Goal: Transaction & Acquisition: Purchase product/service

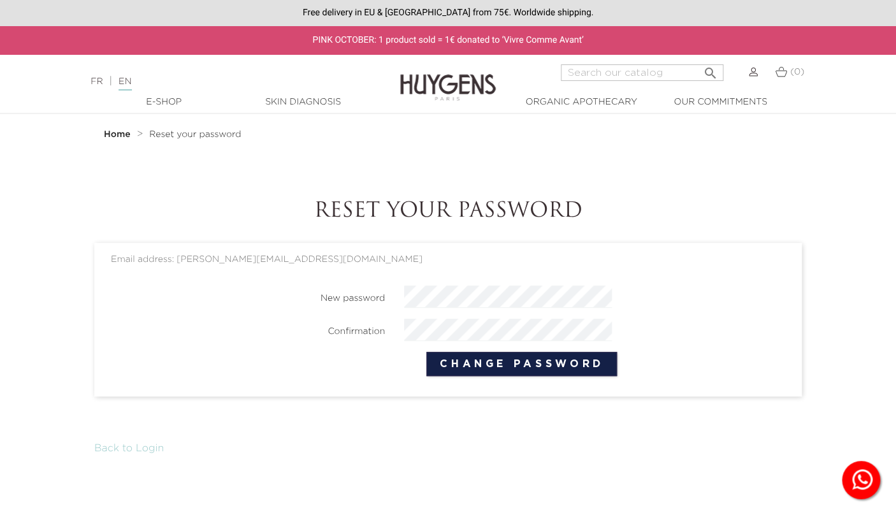
scroll to position [0, 83]
click at [415, 413] on section "Reset your password Email address: richard.mathilde@gmail.com New password Conf…" at bounding box center [447, 327] width 707 height 257
click at [136, 318] on div "New password Confirmation Change Password" at bounding box center [451, 336] width 681 height 101
click at [426, 352] on button "Change Password" at bounding box center [521, 364] width 191 height 24
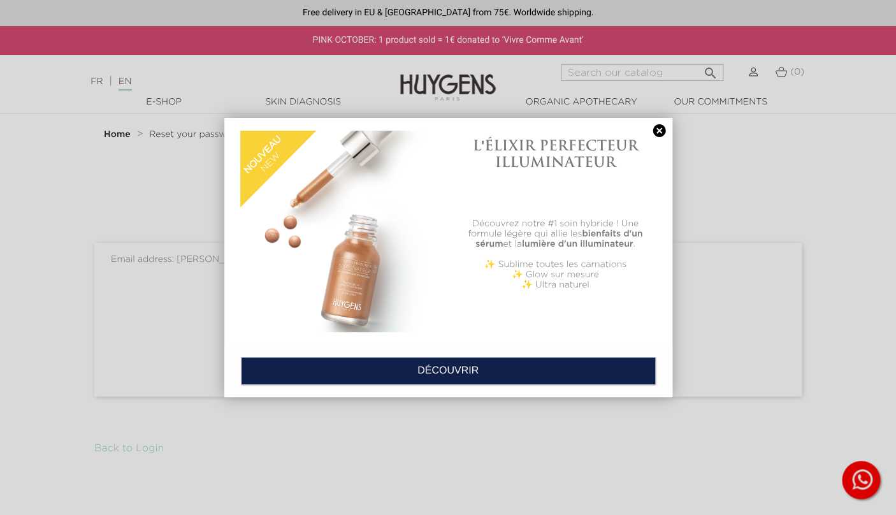
click at [661, 128] on link at bounding box center [660, 130] width 18 height 13
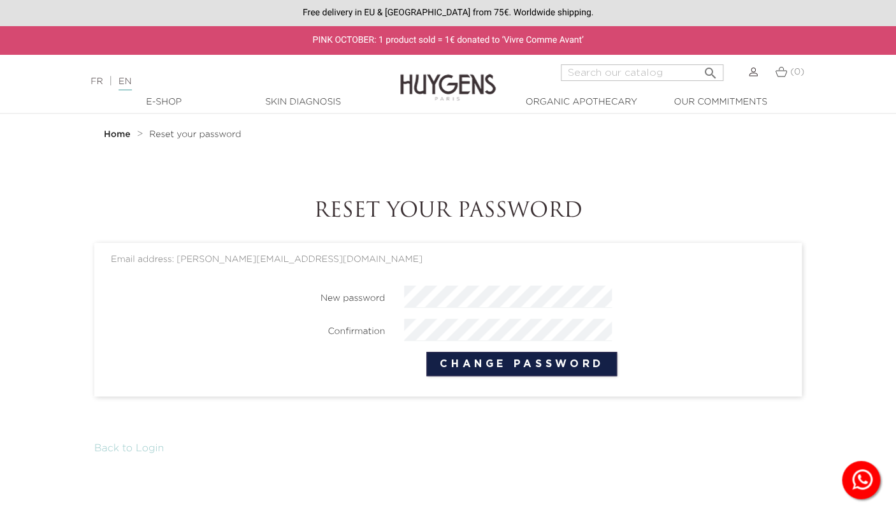
click at [462, 365] on button "Change Password" at bounding box center [521, 364] width 191 height 24
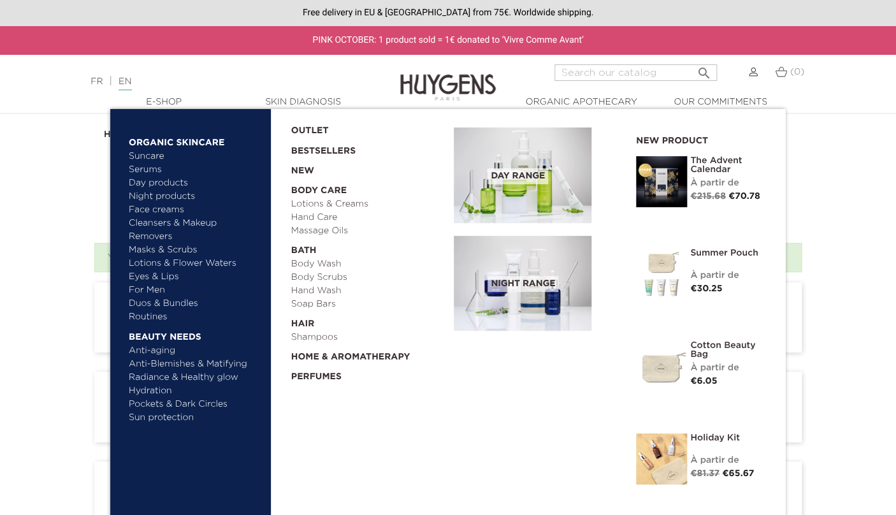
click at [152, 170] on link "Serums" at bounding box center [195, 169] width 133 height 13
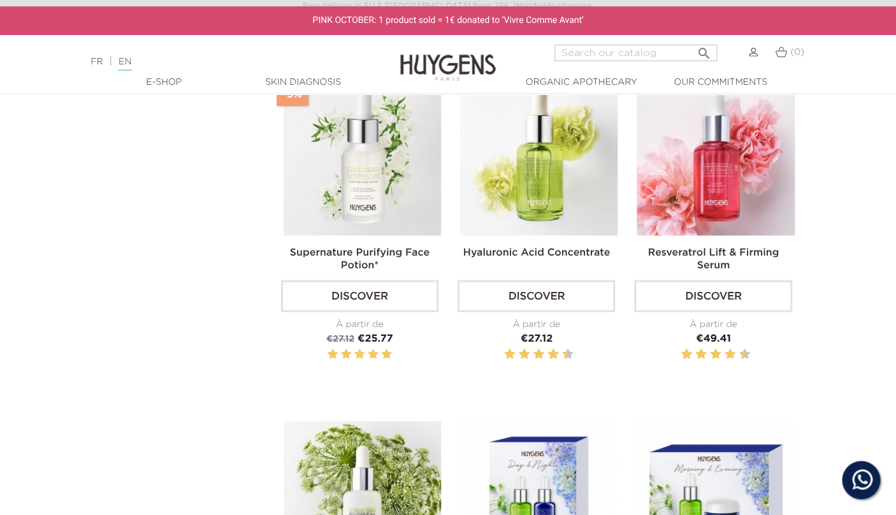
scroll to position [664, 0]
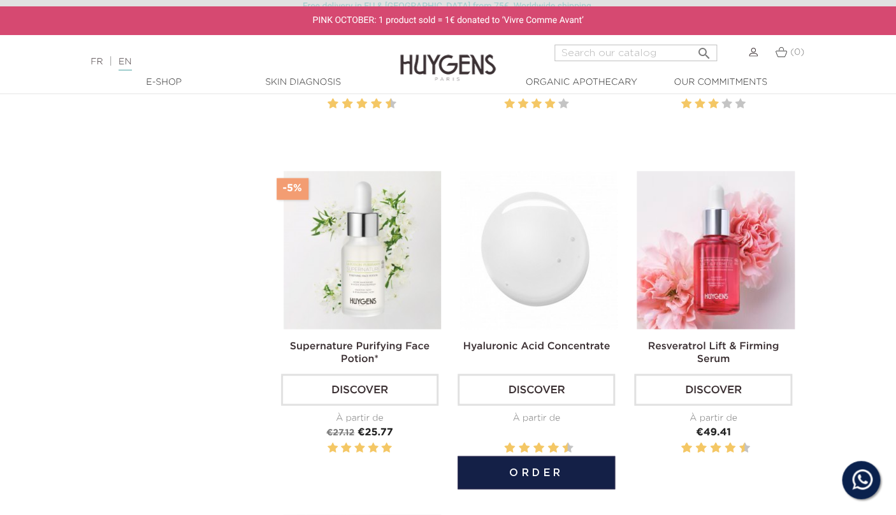
click at [547, 389] on link "Discover" at bounding box center [536, 389] width 157 height 32
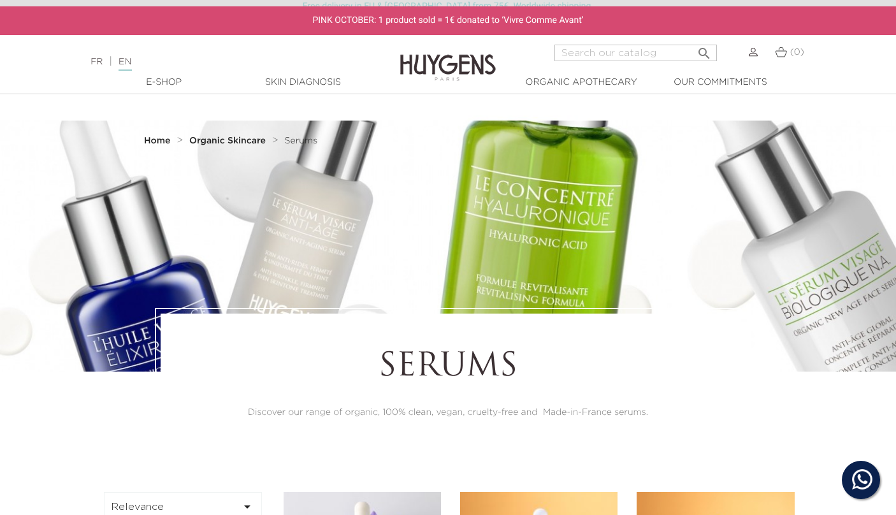
scroll to position [664, 0]
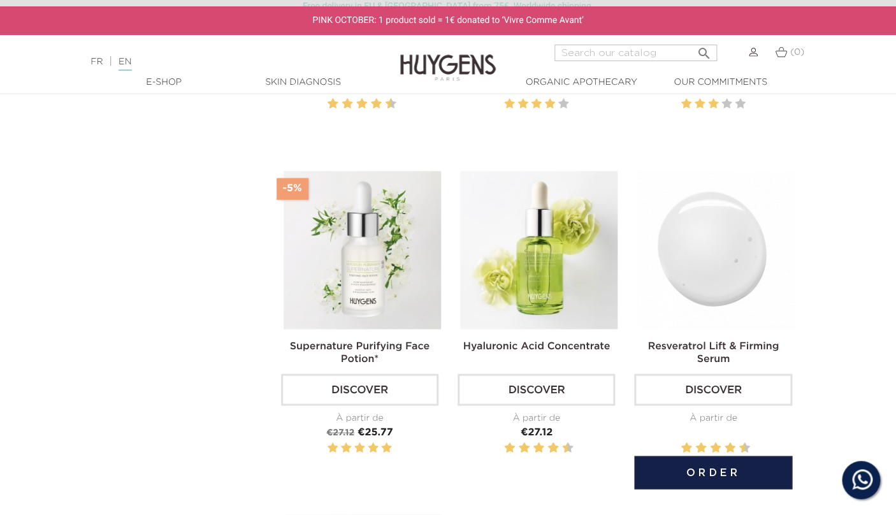
click at [707, 390] on link "Discover" at bounding box center [712, 389] width 157 height 32
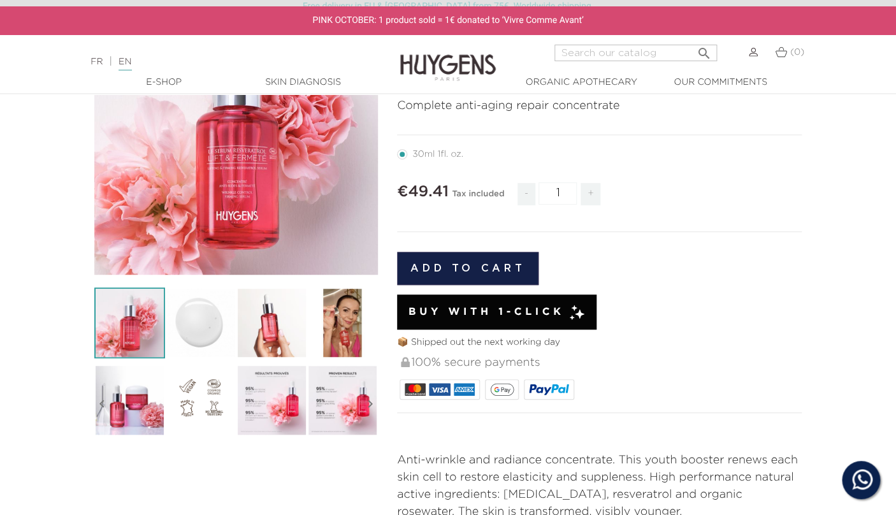
scroll to position [216, 0]
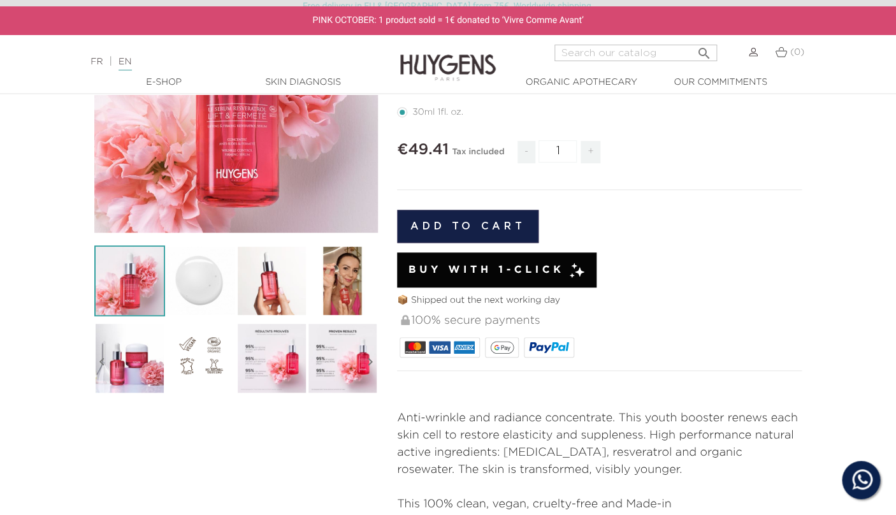
click at [261, 277] on img at bounding box center [271, 280] width 71 height 71
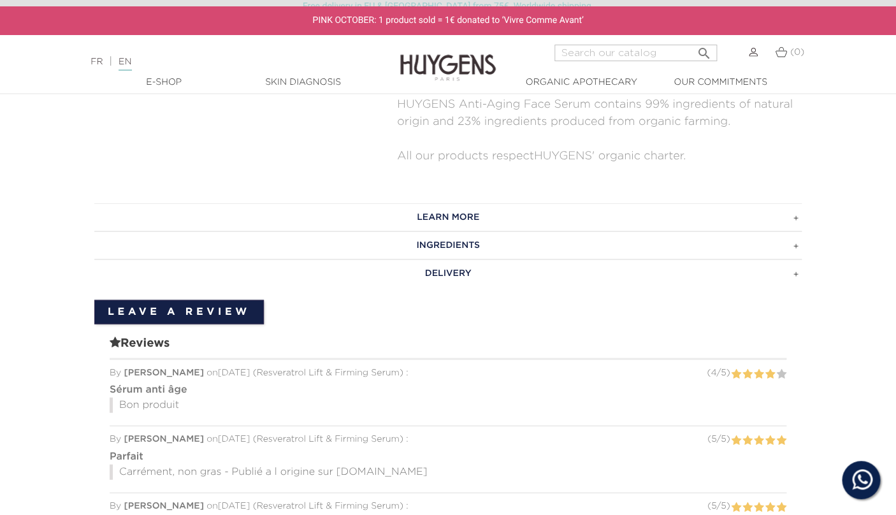
scroll to position [0, 0]
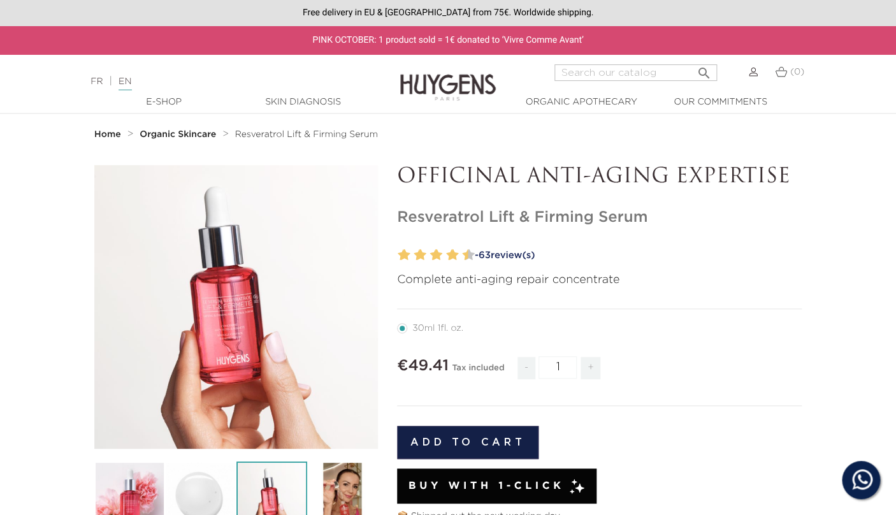
click at [474, 444] on button "Add to cart" at bounding box center [467, 442] width 141 height 33
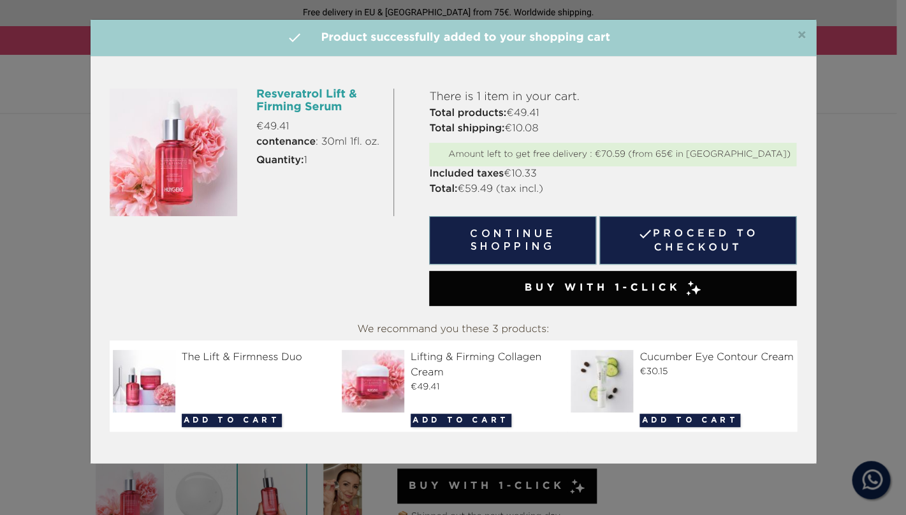
click at [811, 30] on div "×  Product successfully added to your shopping cart" at bounding box center [452, 38] width 725 height 37
click at [800, 44] on h4 " Product successfully added to your shopping cart" at bounding box center [453, 37] width 706 height 17
click at [800, 42] on span "×" at bounding box center [802, 35] width 10 height 15
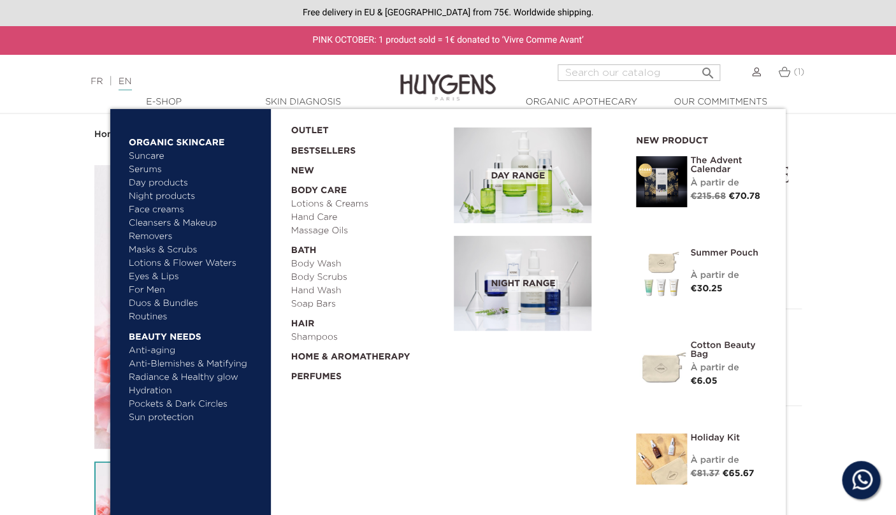
click at [158, 169] on link "Serums" at bounding box center [195, 169] width 133 height 13
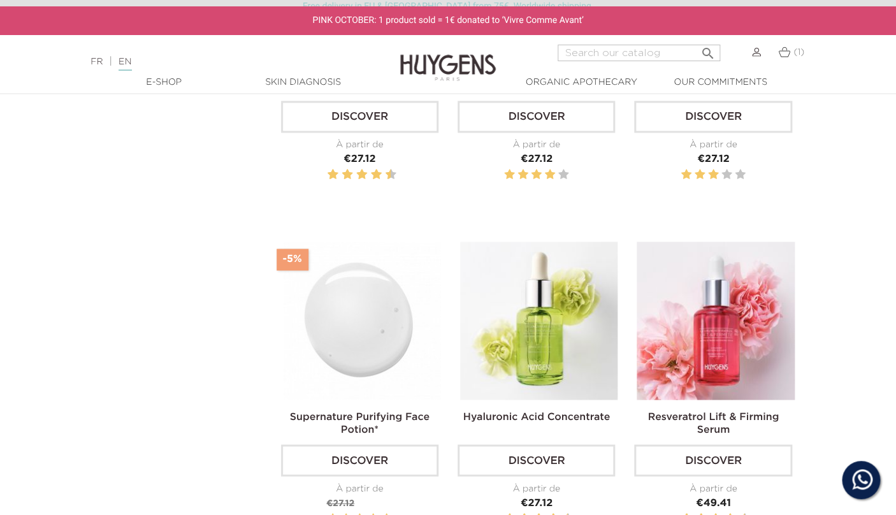
scroll to position [640, 0]
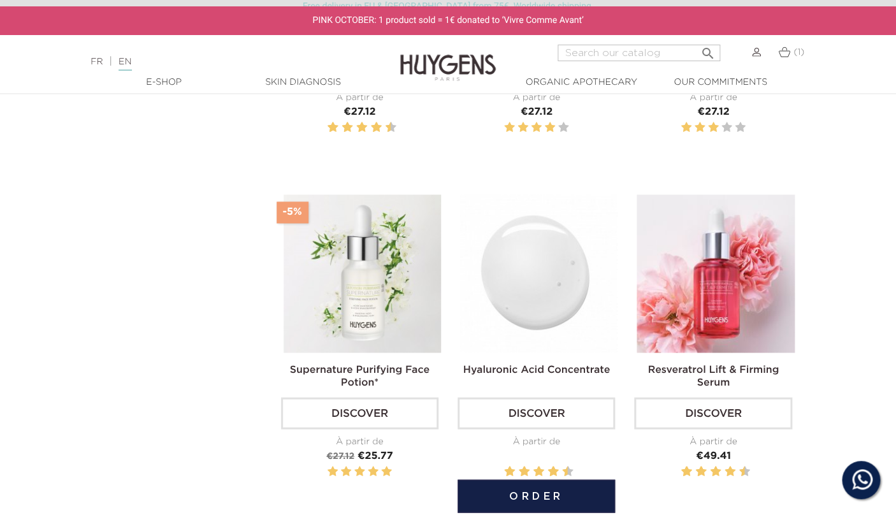
click at [507, 342] on img at bounding box center [538, 272] width 157 height 157
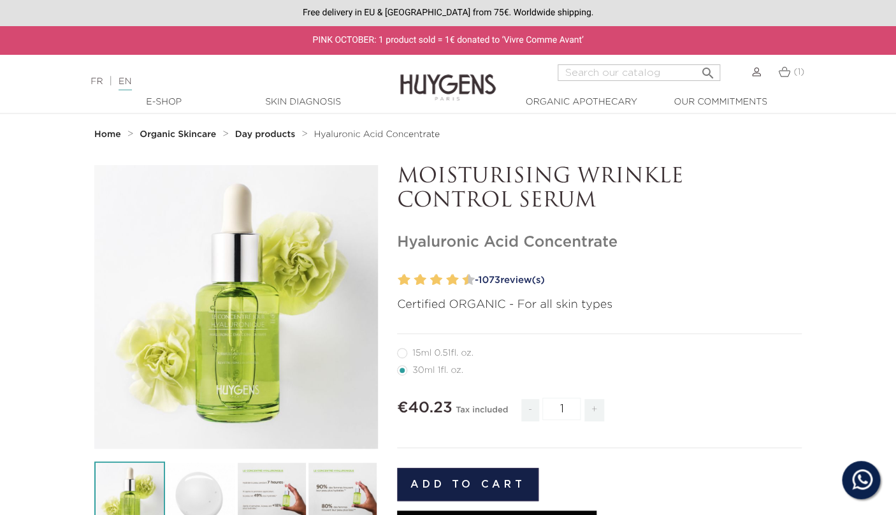
click at [403, 353] on label12"] "15ml 0.51fl. oz." at bounding box center [443, 353] width 92 height 10
radio input "true"
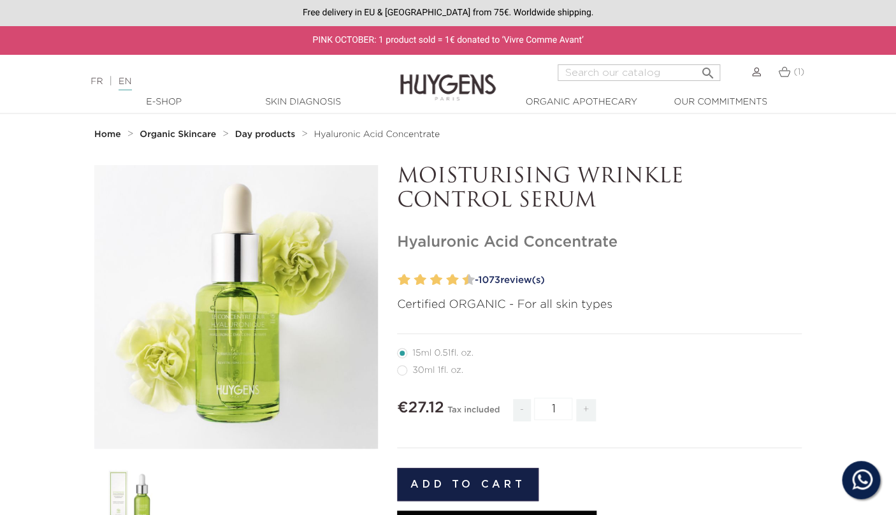
click at [401, 372] on label22"] "30ml 1fl. oz." at bounding box center [438, 370] width 82 height 10
radio input "true"
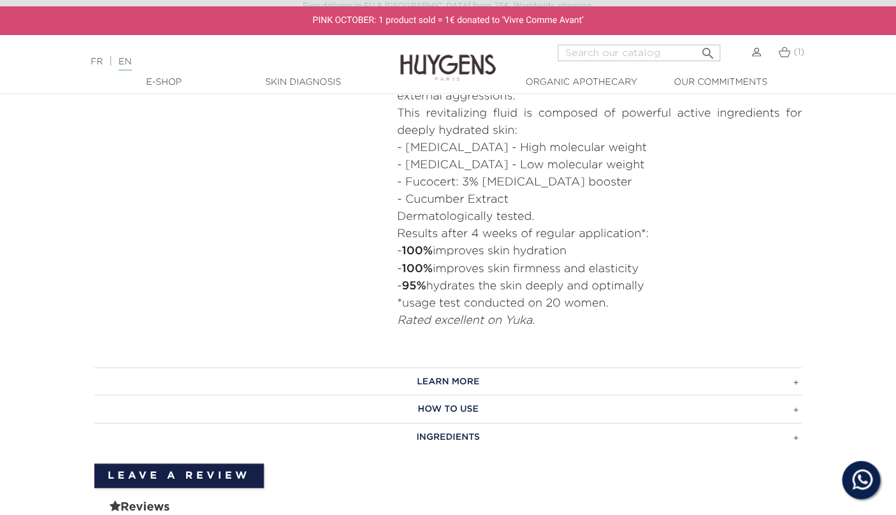
scroll to position [640, 0]
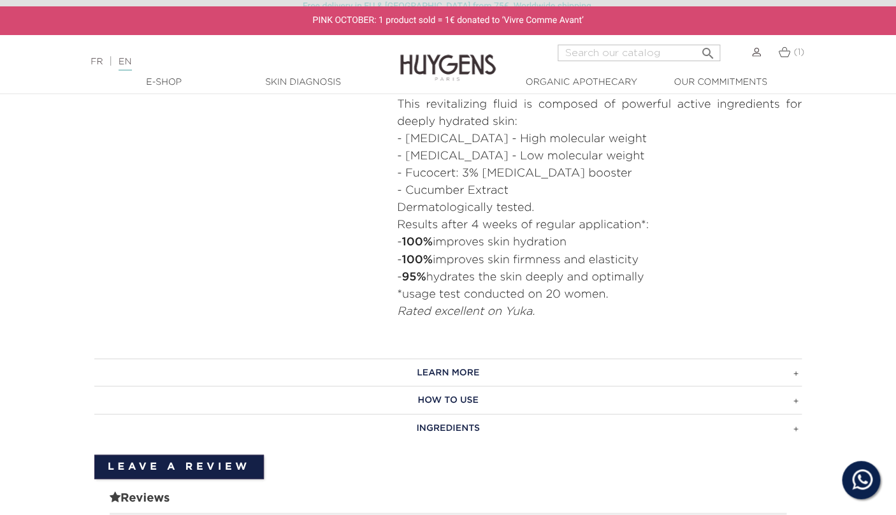
click at [472, 372] on h3 "LEARN MORE" at bounding box center [447, 372] width 707 height 28
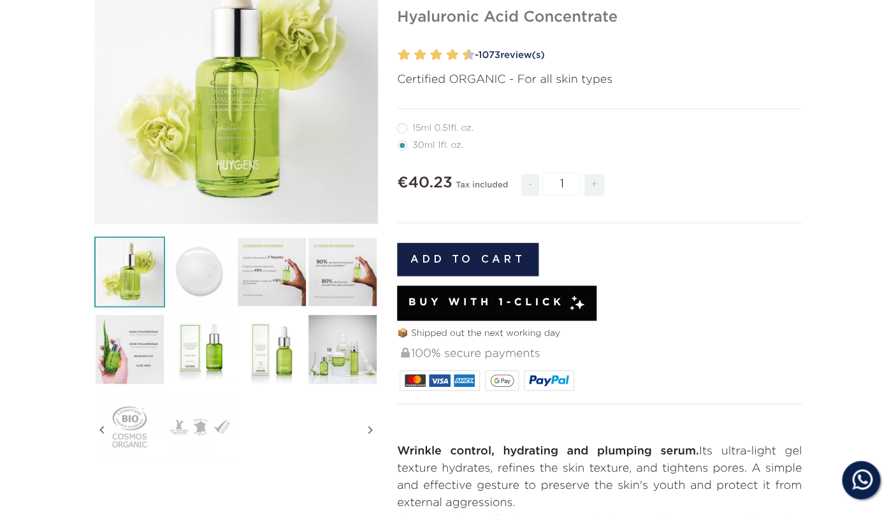
scroll to position [0, 0]
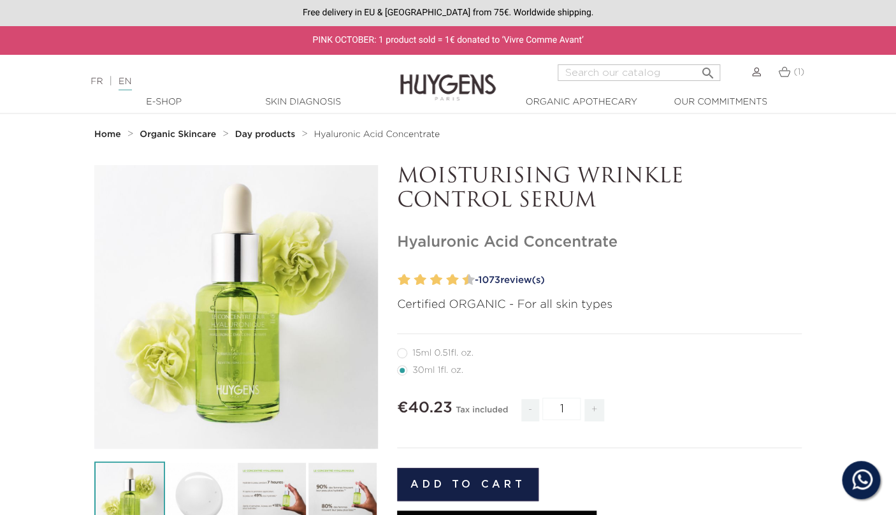
click at [479, 475] on button "Add to cart" at bounding box center [467, 484] width 141 height 33
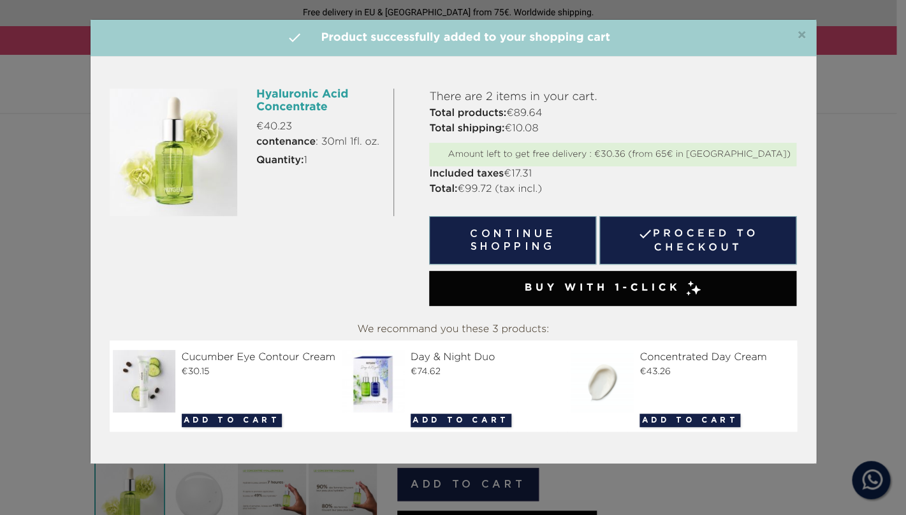
click at [798, 33] on span "×" at bounding box center [802, 35] width 10 height 15
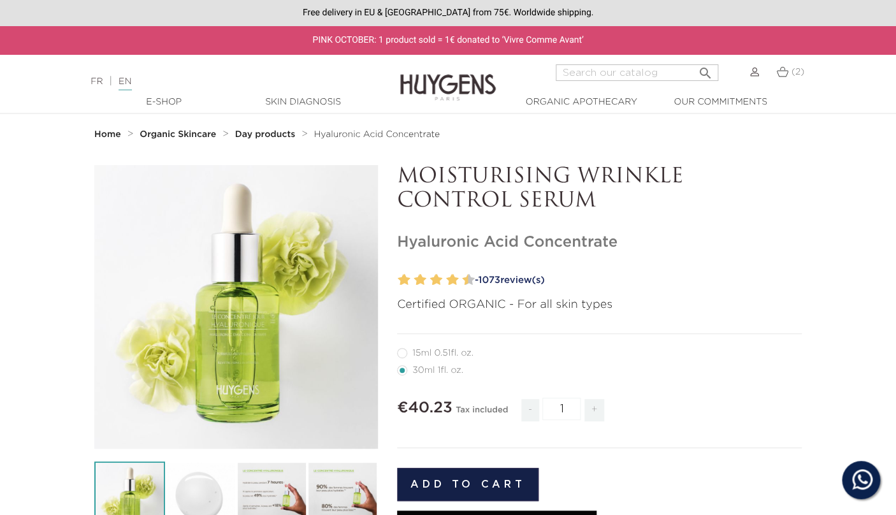
click at [110, 137] on strong "Home" at bounding box center [107, 134] width 27 height 9
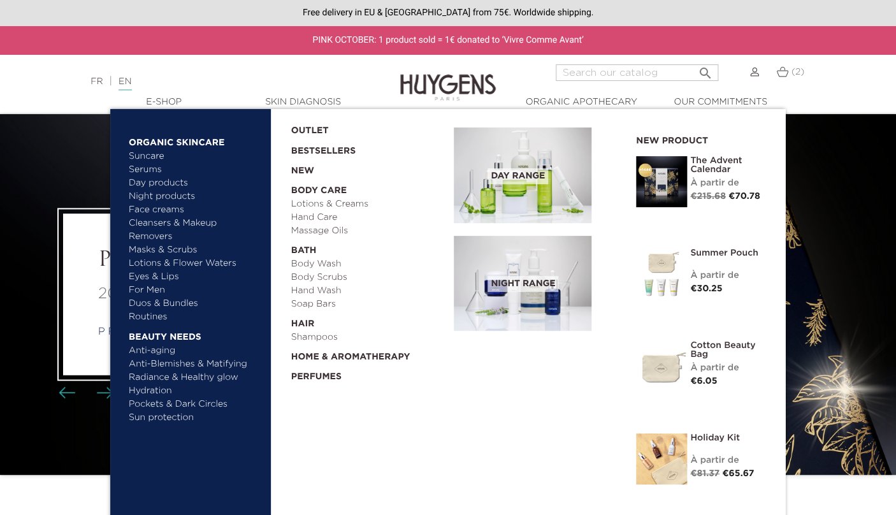
click at [154, 223] on link "Cleansers & Makeup Removers" at bounding box center [195, 230] width 133 height 27
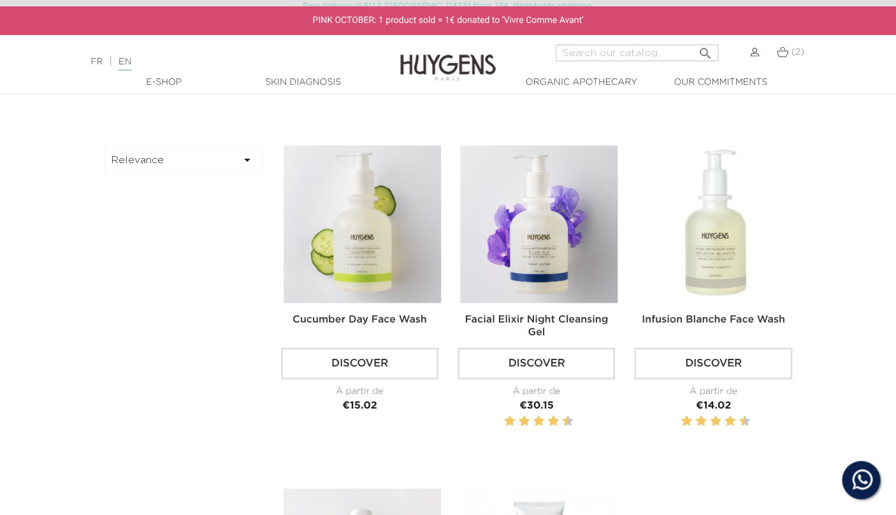
scroll to position [386, 0]
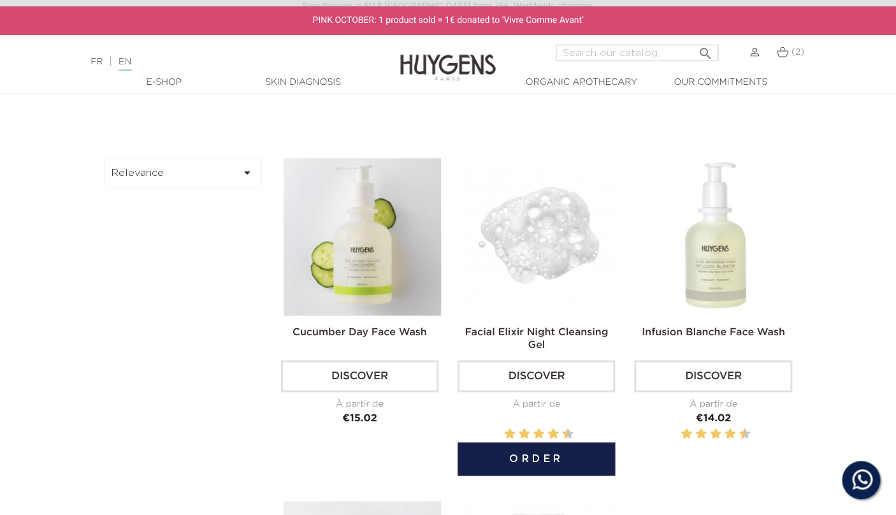
click at [538, 330] on link "Facial Elixir Night Cleansing Gel" at bounding box center [536, 339] width 143 height 23
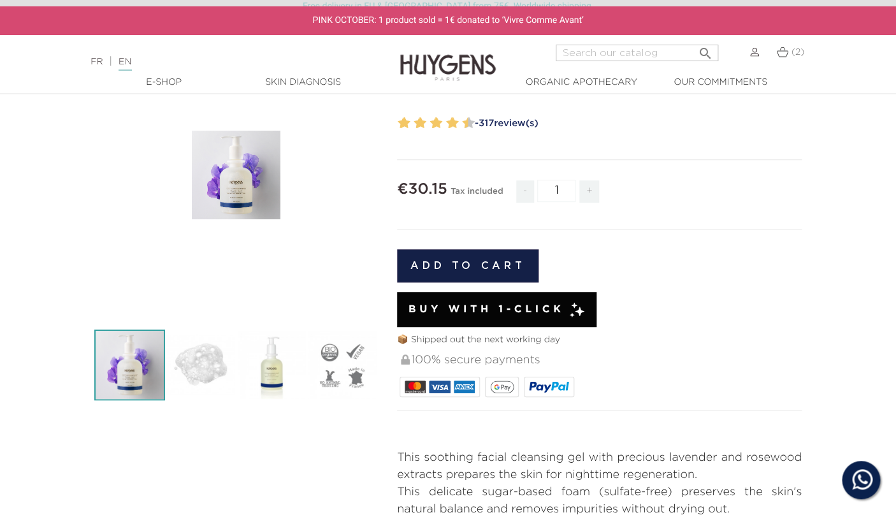
scroll to position [110, 0]
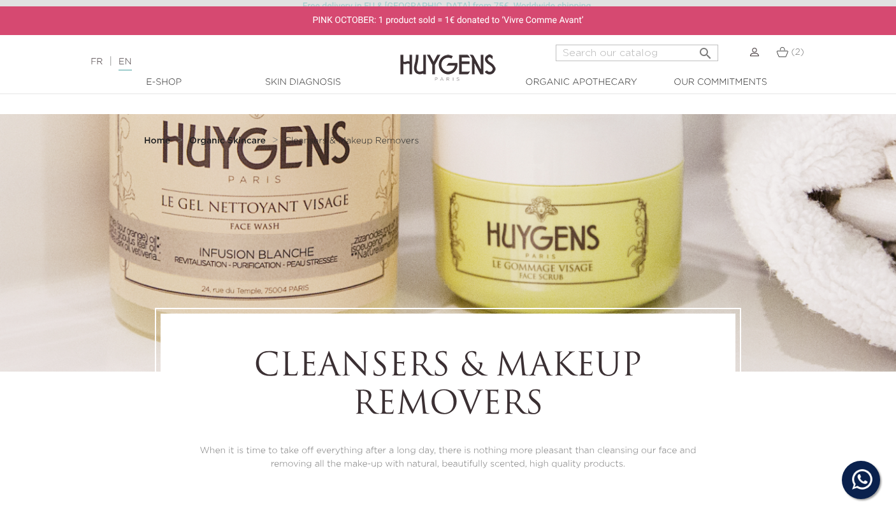
scroll to position [424, 0]
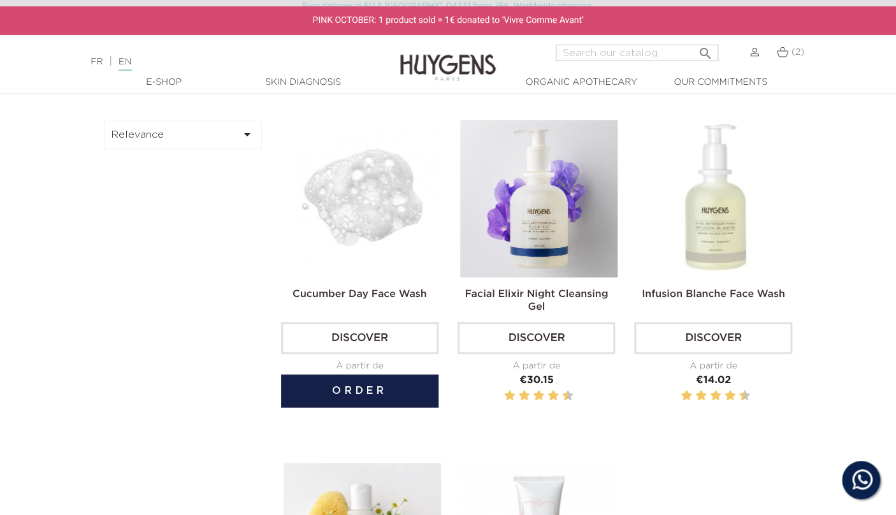
click at [369, 335] on link "Discover" at bounding box center [359, 338] width 157 height 32
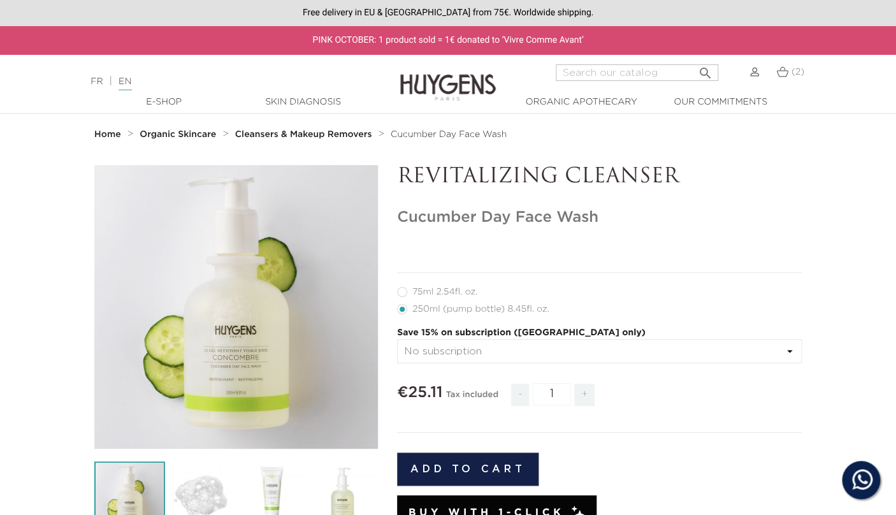
click at [482, 470] on button "Add to cart" at bounding box center [467, 468] width 141 height 33
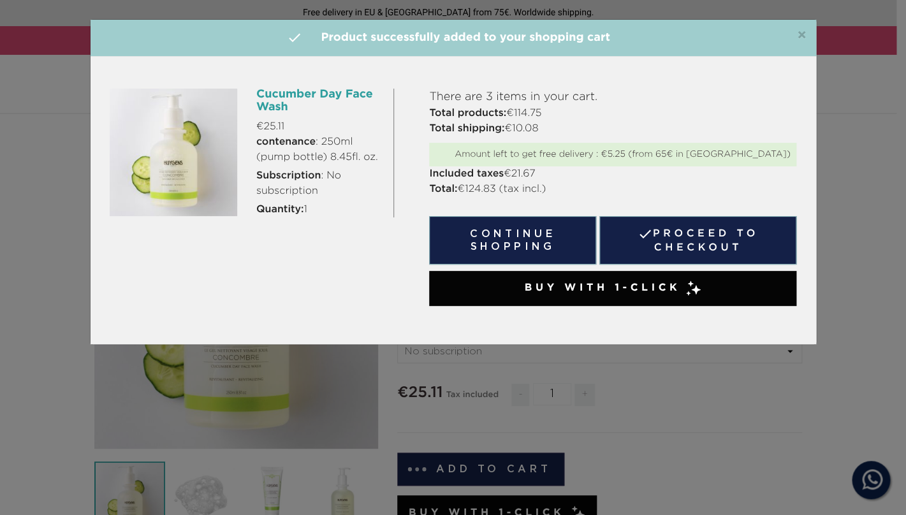
click at [802, 38] on span "×" at bounding box center [802, 35] width 10 height 15
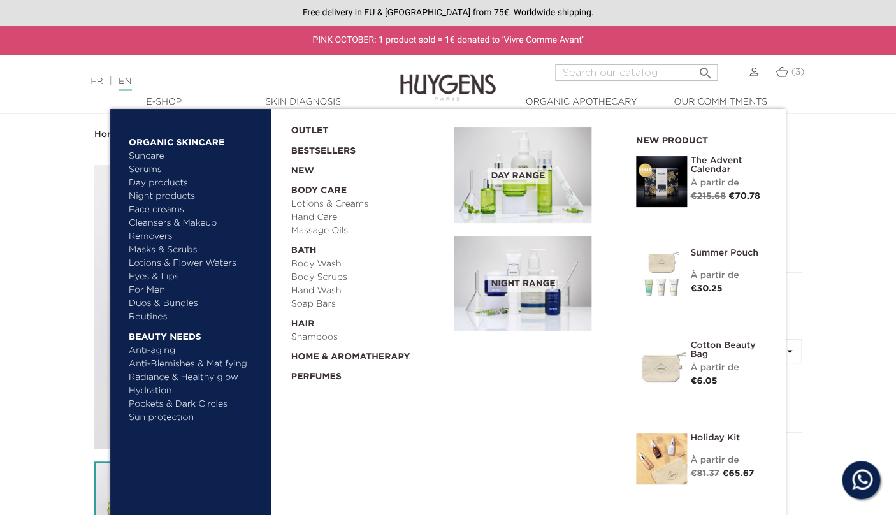
click at [152, 170] on link "Serums" at bounding box center [195, 169] width 133 height 13
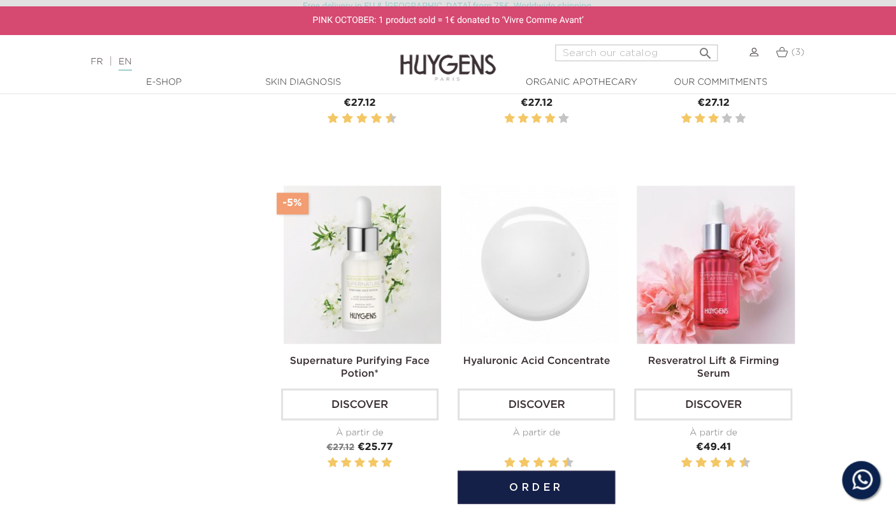
scroll to position [650, 0]
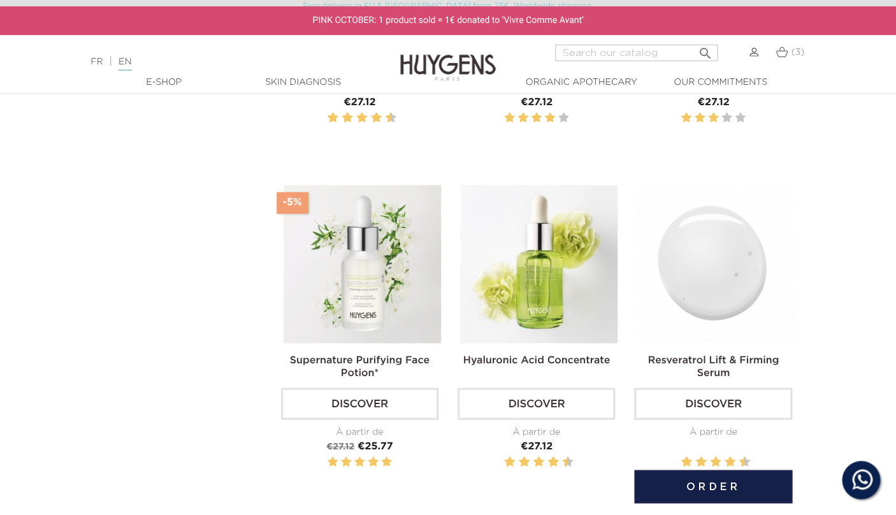
click at [728, 296] on img at bounding box center [715, 263] width 157 height 157
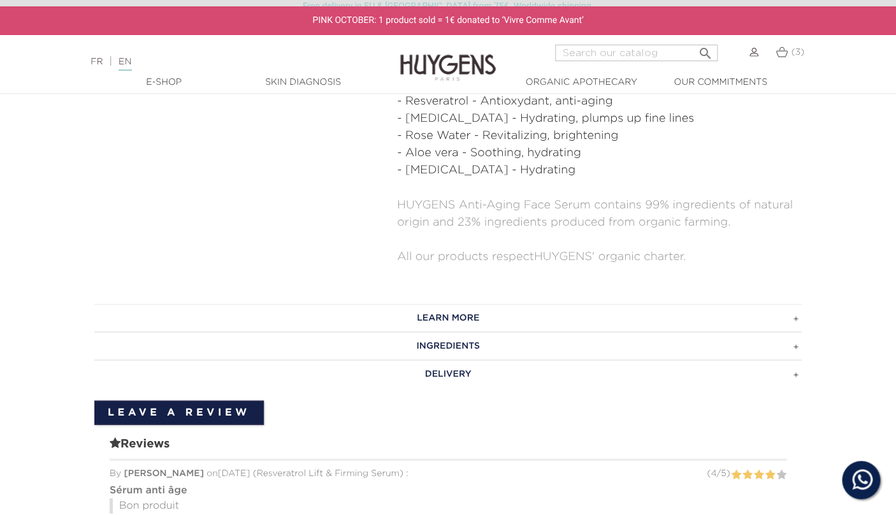
scroll to position [712, 0]
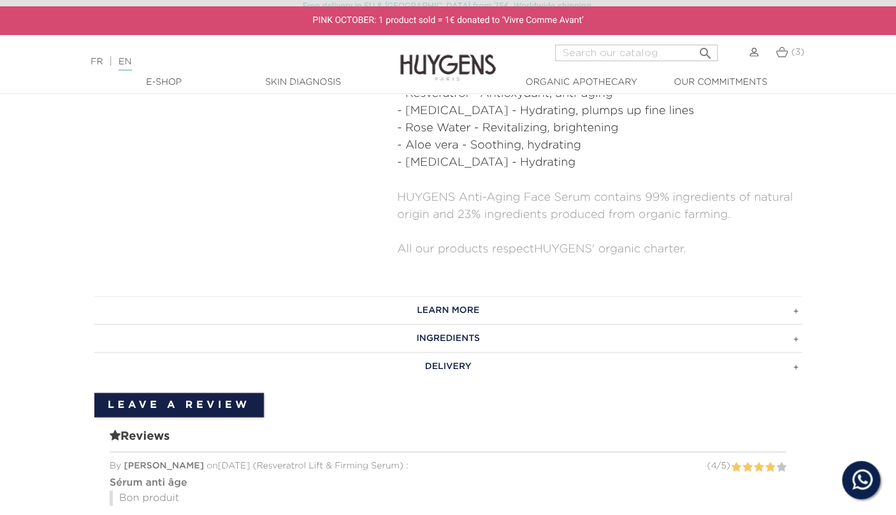
click at [441, 296] on h3 "LEARN MORE" at bounding box center [447, 310] width 707 height 28
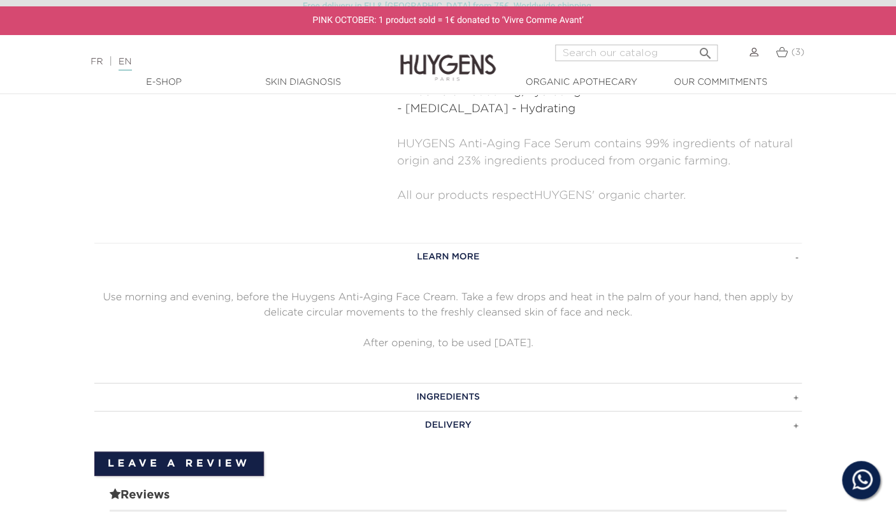
scroll to position [765, 0]
click at [443, 385] on h3 "INGREDIENTS" at bounding box center [447, 397] width 707 height 28
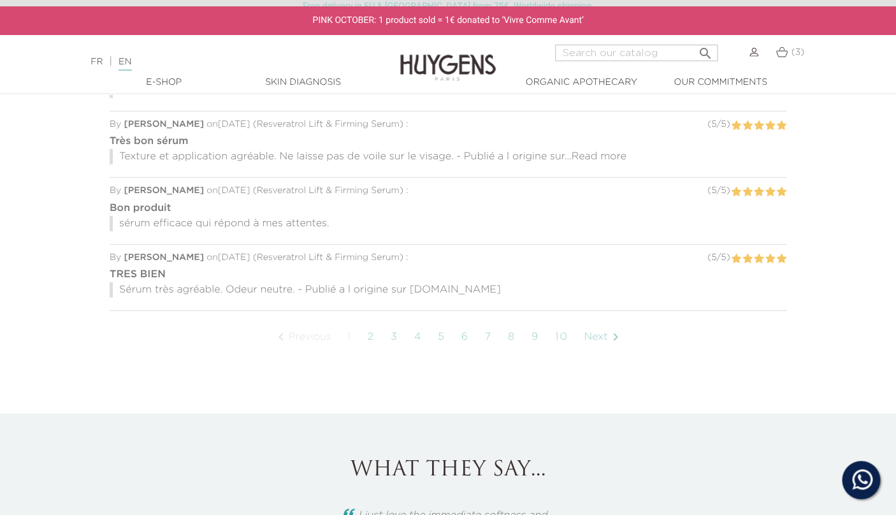
scroll to position [1285, 0]
click at [370, 322] on link "2" at bounding box center [371, 335] width 20 height 32
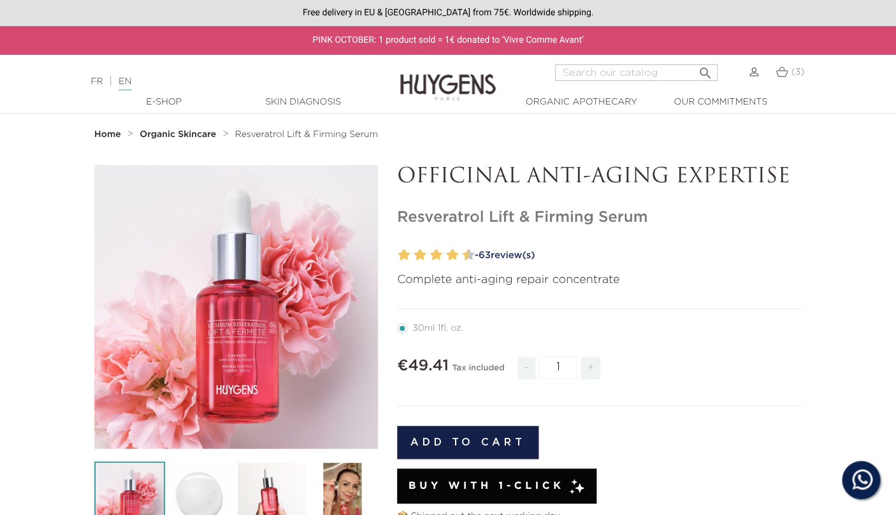
click at [790, 73] on link "(3)" at bounding box center [790, 72] width 28 height 10
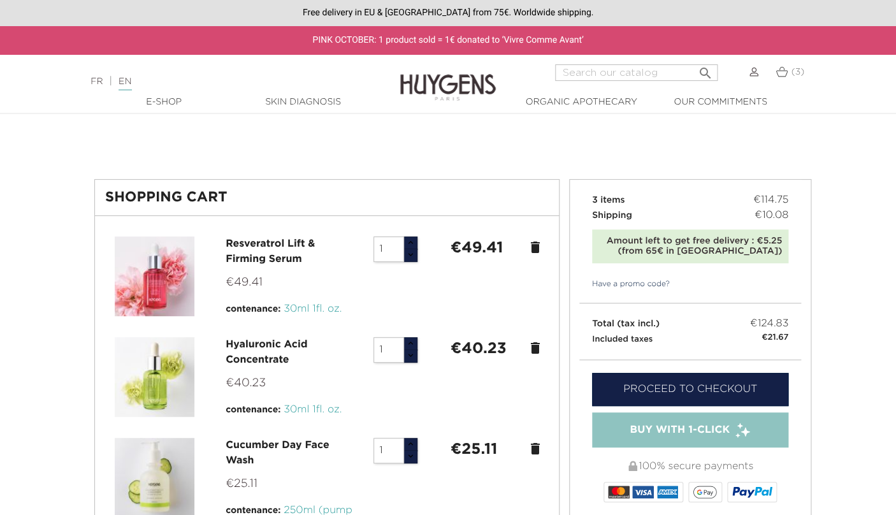
click at [535, 351] on icon "delete" at bounding box center [535, 347] width 15 height 15
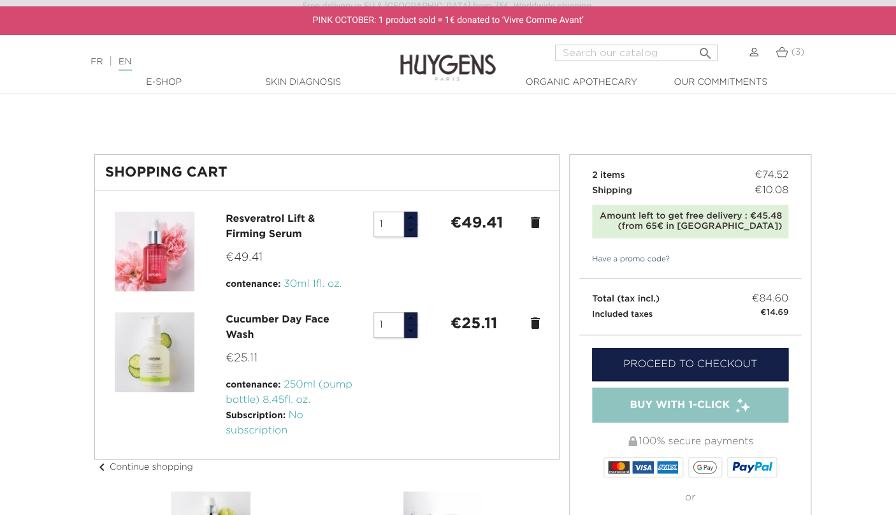
scroll to position [6, 0]
click at [619, 368] on link "Proceed to checkout" at bounding box center [690, 363] width 196 height 33
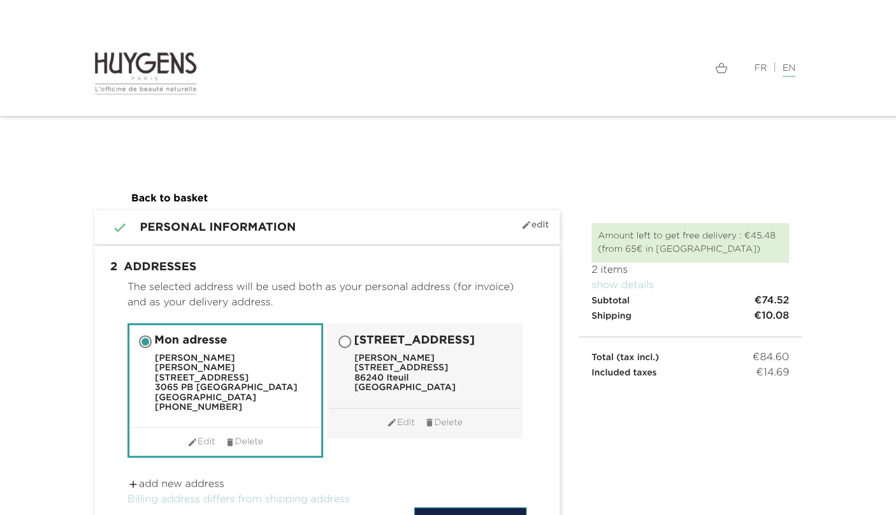
click at [467, 492] on p "Billing address differs from shipping address" at bounding box center [326, 499] width 399 height 15
click at [441, 507] on button "Continue" at bounding box center [470, 523] width 112 height 33
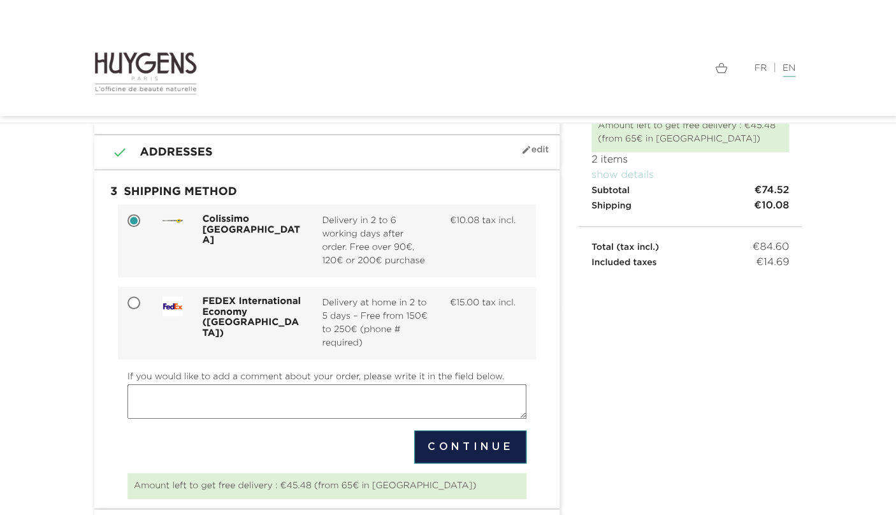
scroll to position [86, 0]
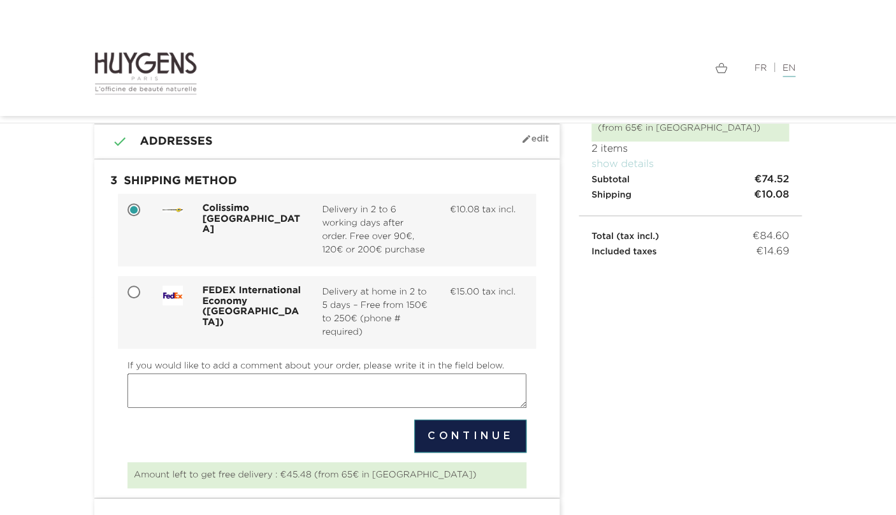
click at [447, 444] on button "Continue" at bounding box center [470, 435] width 112 height 33
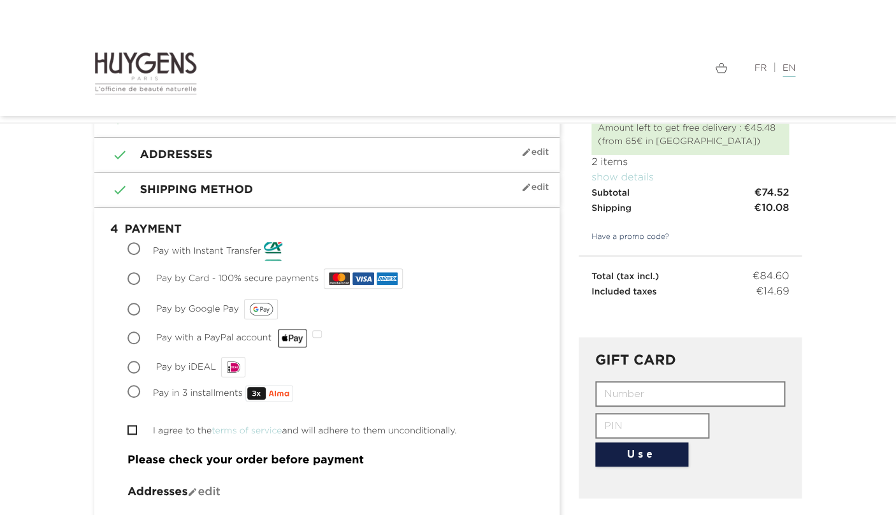
scroll to position [74, 0]
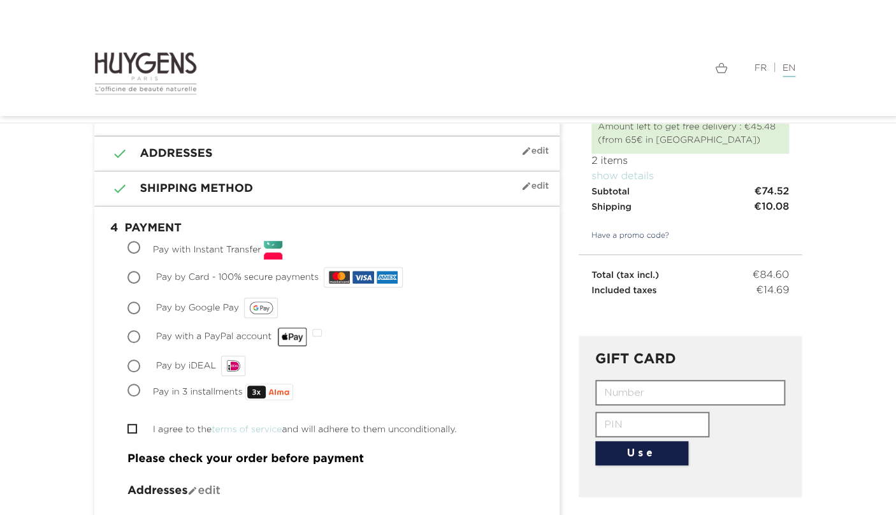
click at [133, 369] on input "Pay by iDEAL" at bounding box center [135, 367] width 13 height 13
radio input "true"
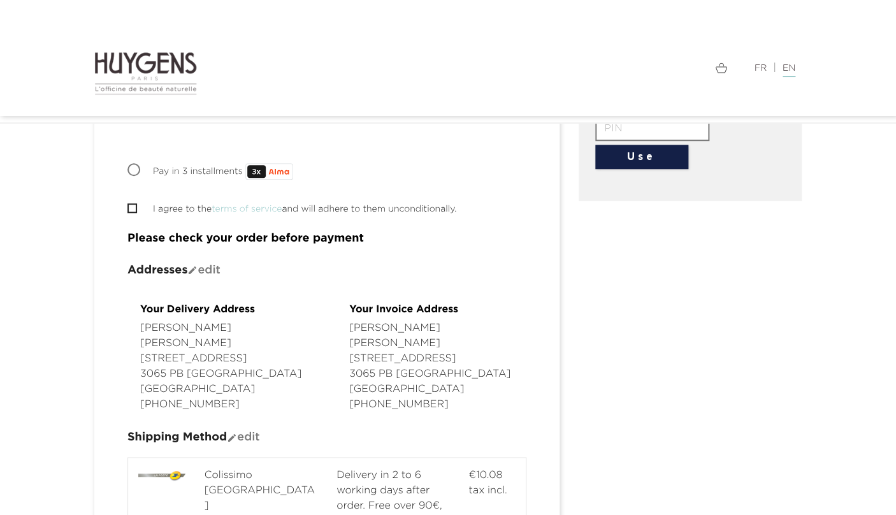
scroll to position [0, 0]
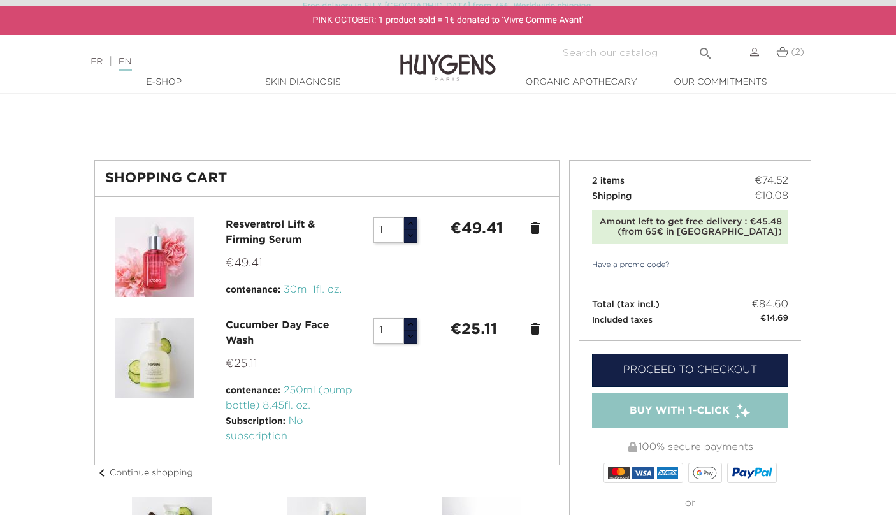
scroll to position [6, 0]
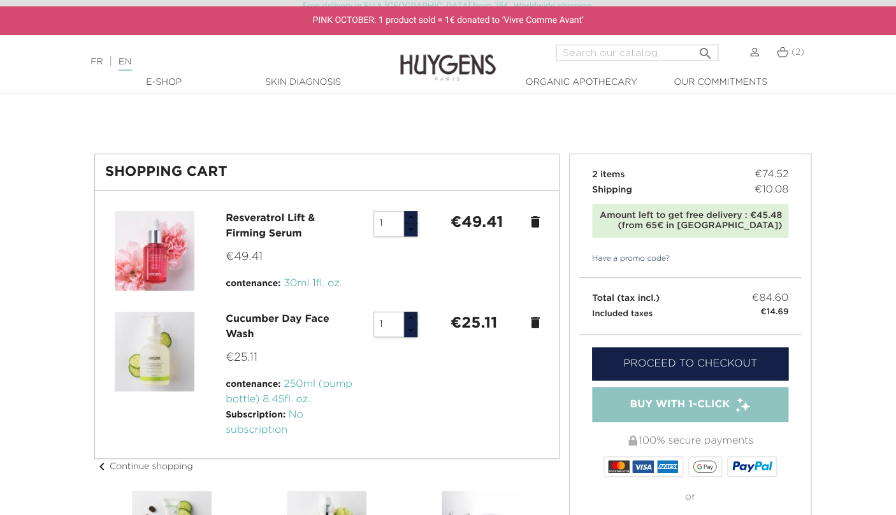
click at [538, 221] on icon "delete" at bounding box center [535, 221] width 15 height 15
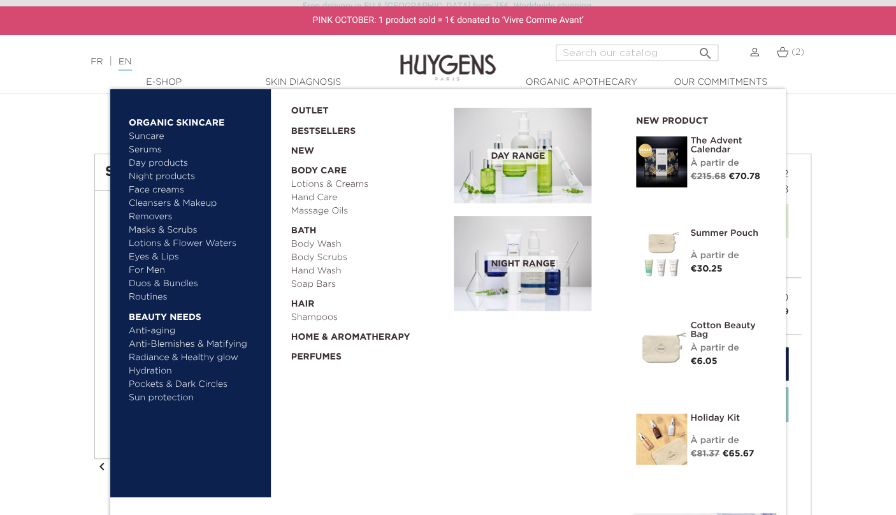
click at [149, 155] on link "Serums" at bounding box center [195, 149] width 133 height 13
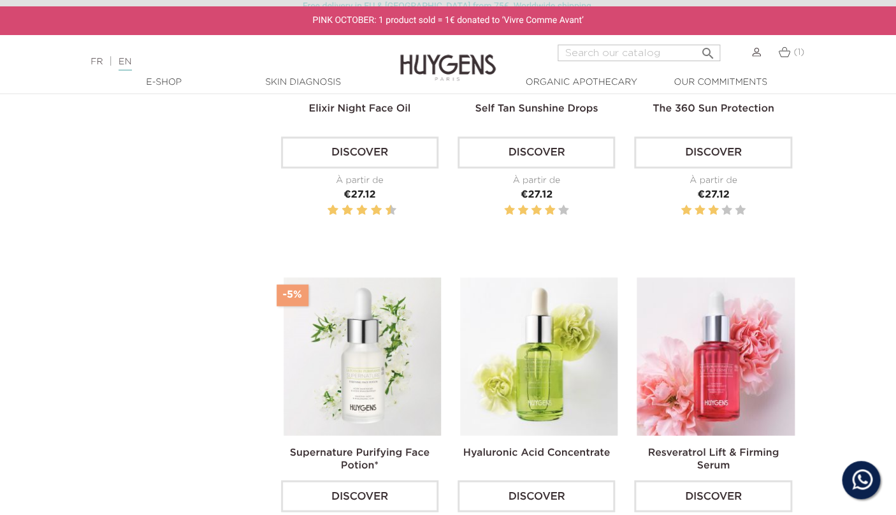
scroll to position [575, 0]
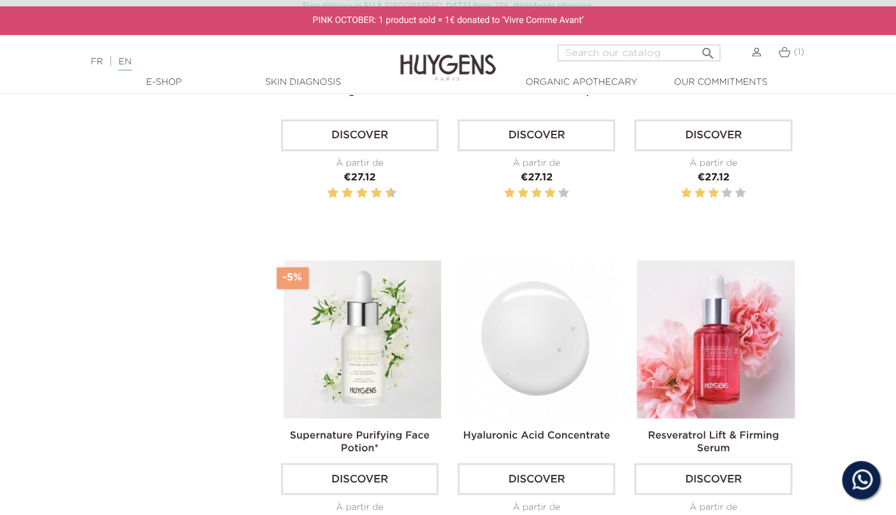
click at [513, 395] on img at bounding box center [538, 338] width 157 height 157
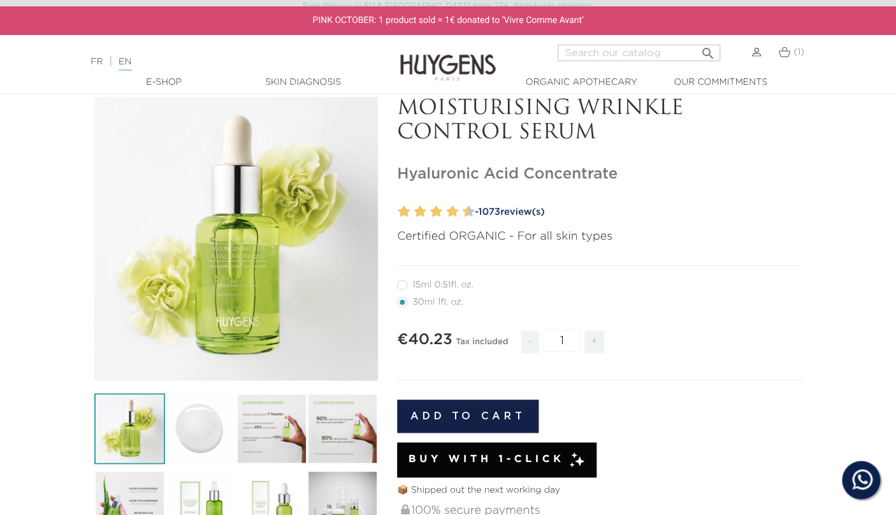
scroll to position [70, 0]
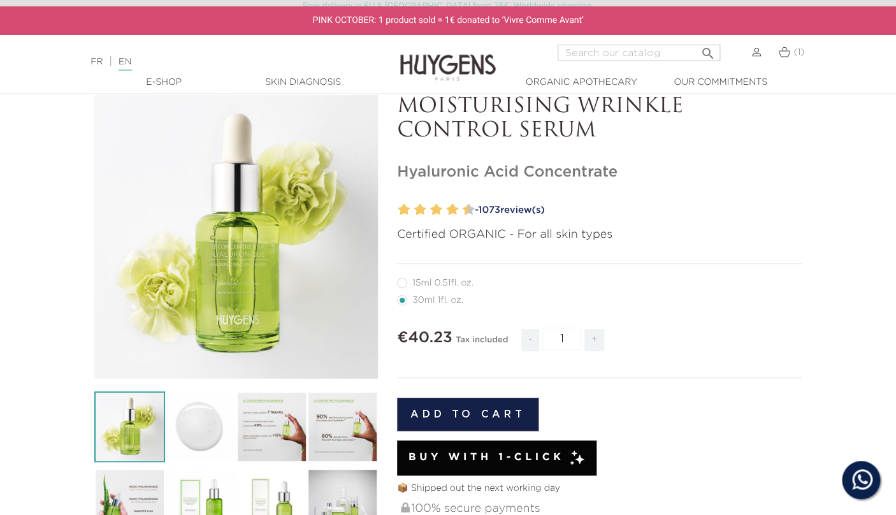
click at [496, 412] on button "Add to cart" at bounding box center [467, 414] width 141 height 33
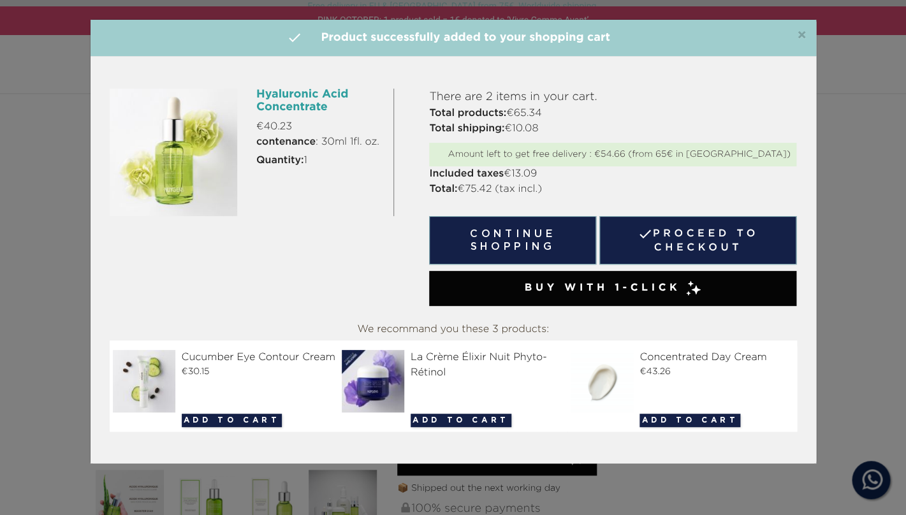
click at [801, 38] on span "×" at bounding box center [802, 35] width 10 height 15
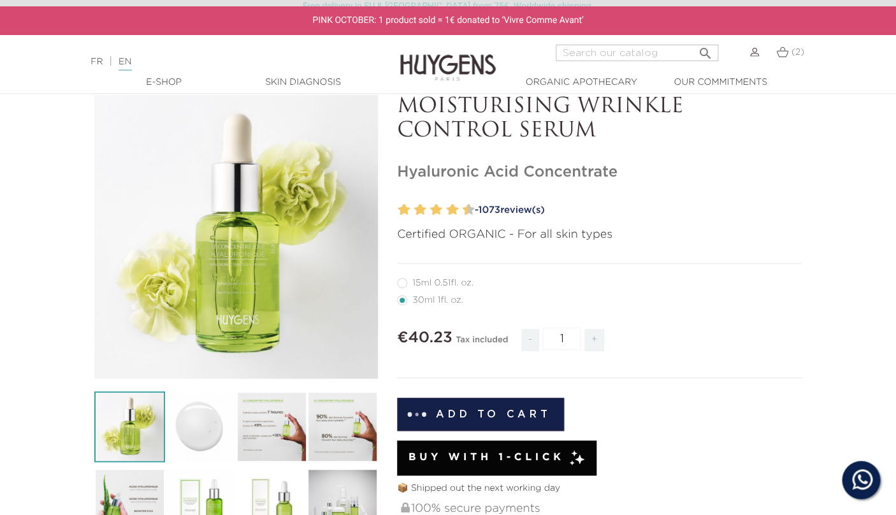
scroll to position [54, 0]
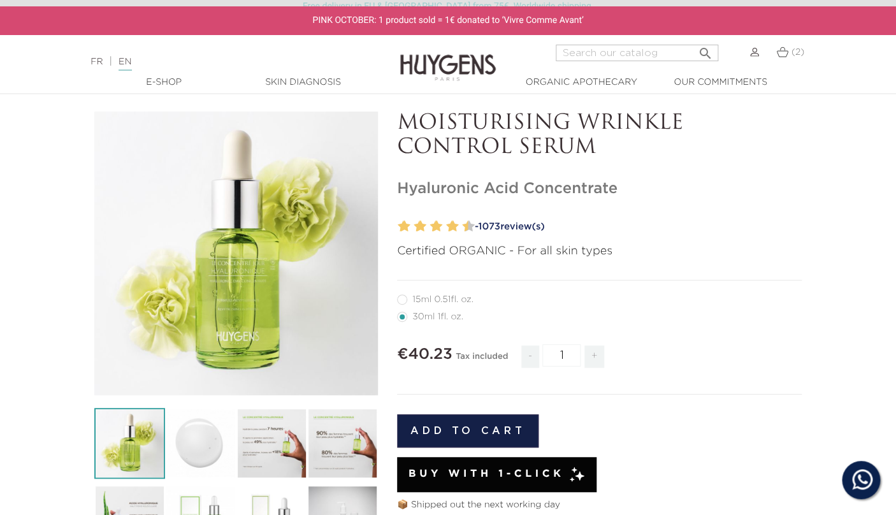
click at [792, 62] on div "(2)" at bounding box center [790, 60] width 43 height 31
click at [792, 48] on link "(2)" at bounding box center [790, 52] width 28 height 10
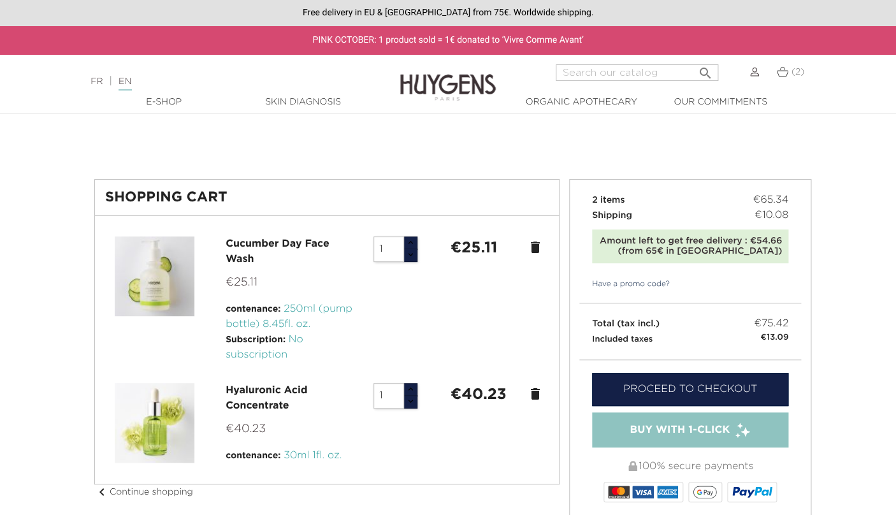
click at [660, 390] on link "Proceed to checkout" at bounding box center [690, 389] width 196 height 33
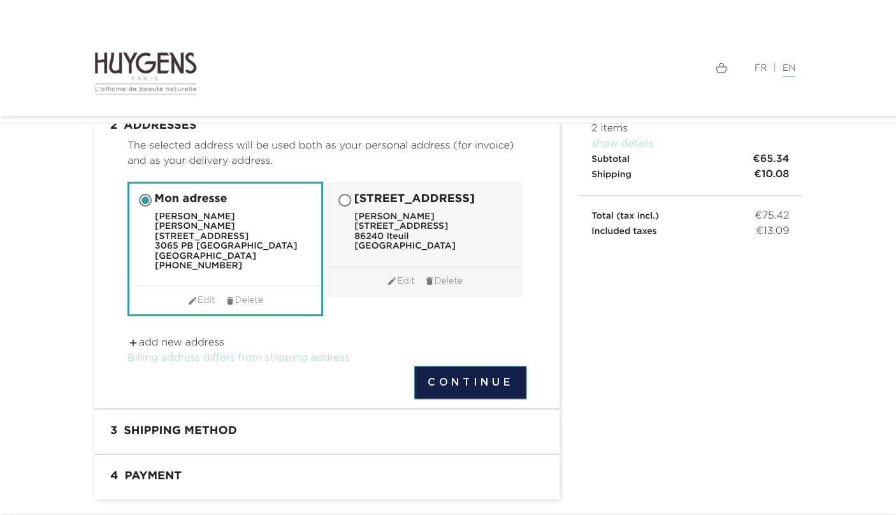
scroll to position [108, 0]
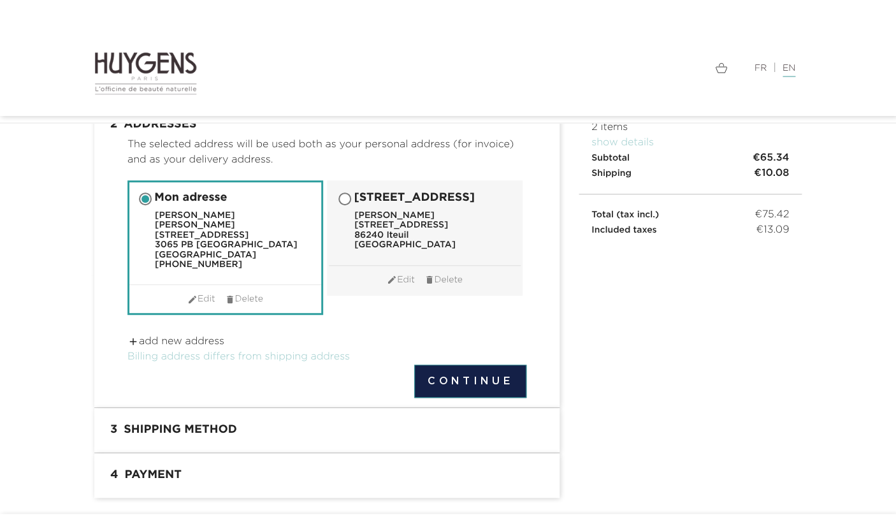
click at [494, 373] on button "Continue" at bounding box center [470, 381] width 112 height 33
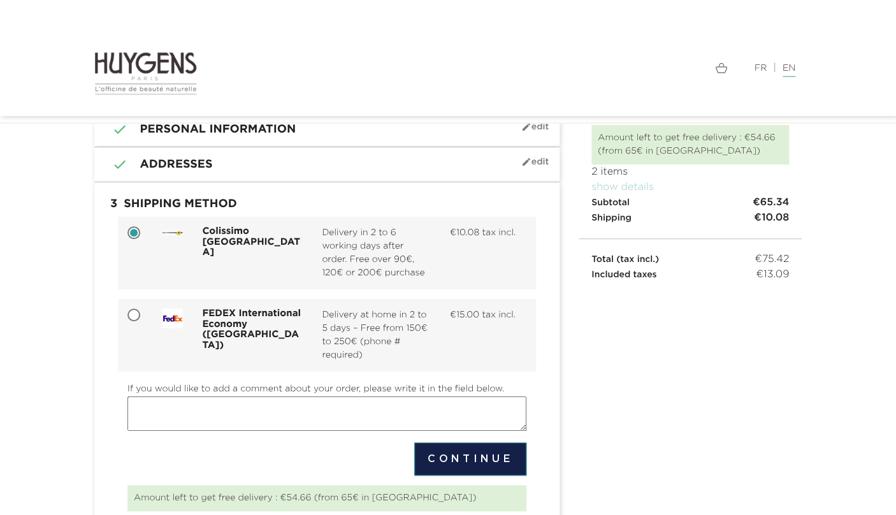
scroll to position [62, 0]
click at [486, 463] on button "Continue" at bounding box center [470, 459] width 112 height 33
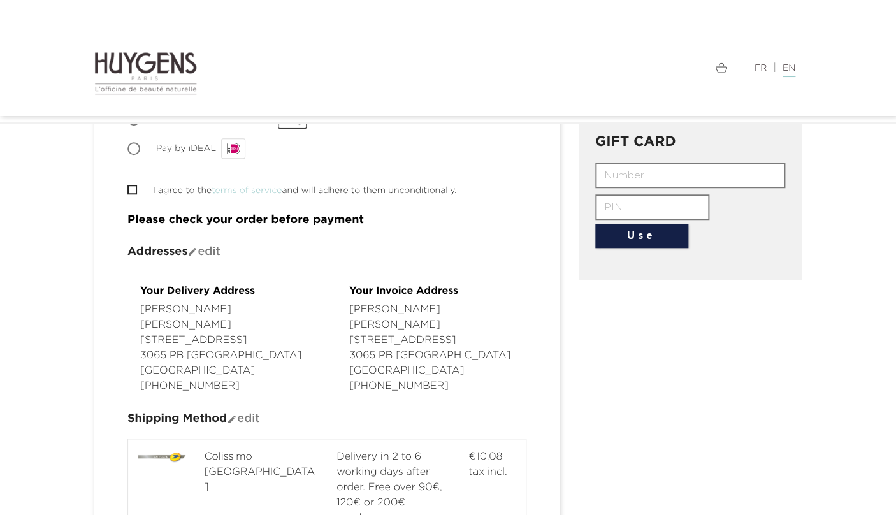
scroll to position [248, 0]
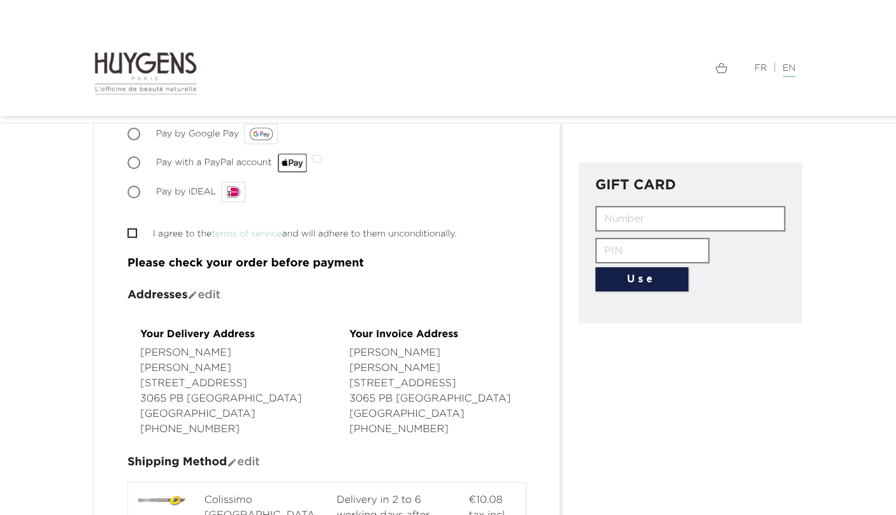
click at [133, 194] on input "Pay by iDEAL" at bounding box center [135, 193] width 13 height 13
radio input "true"
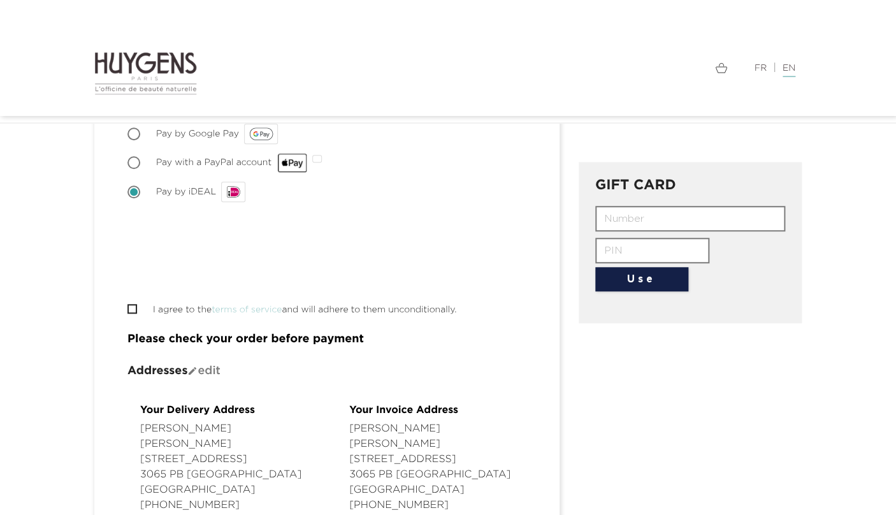
click at [133, 311] on input "I agree to the terms of service and will adhere to them unconditionally." at bounding box center [131, 309] width 8 height 8
checkbox input "true"
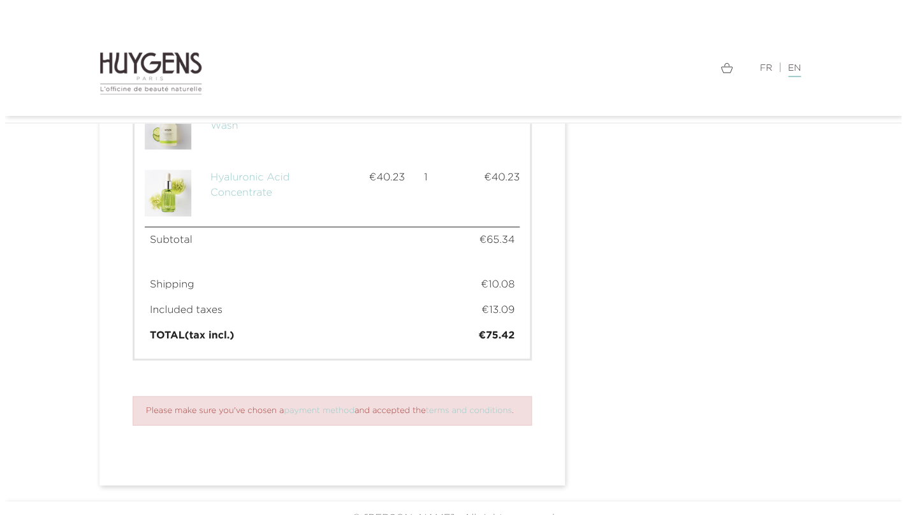
scroll to position [881, 0]
